Goal: Task Accomplishment & Management: Complete application form

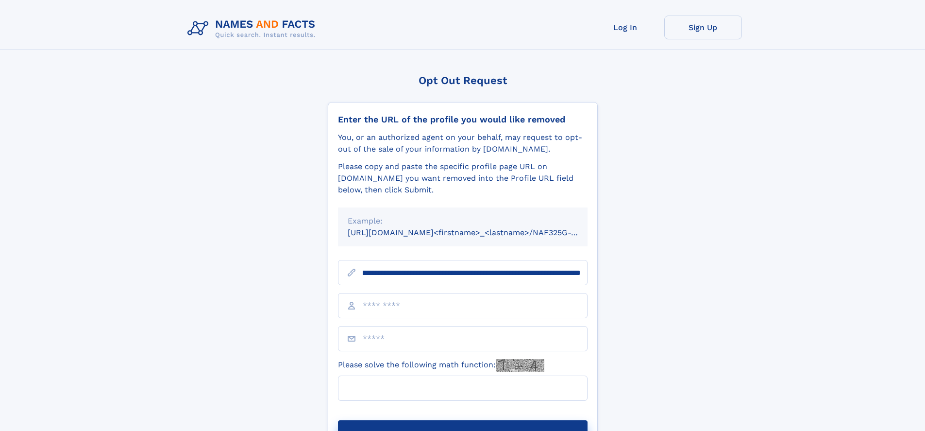
scroll to position [0, 106]
type input "**********"
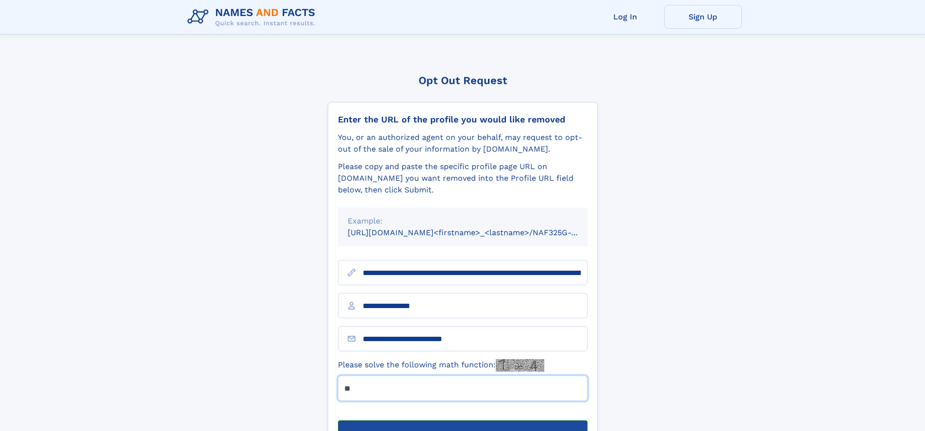
type input "**"
click at [462, 420] on button "Submit Opt Out Request" at bounding box center [463, 435] width 250 height 31
